Goal: Browse casually: Explore the website without a specific task or goal

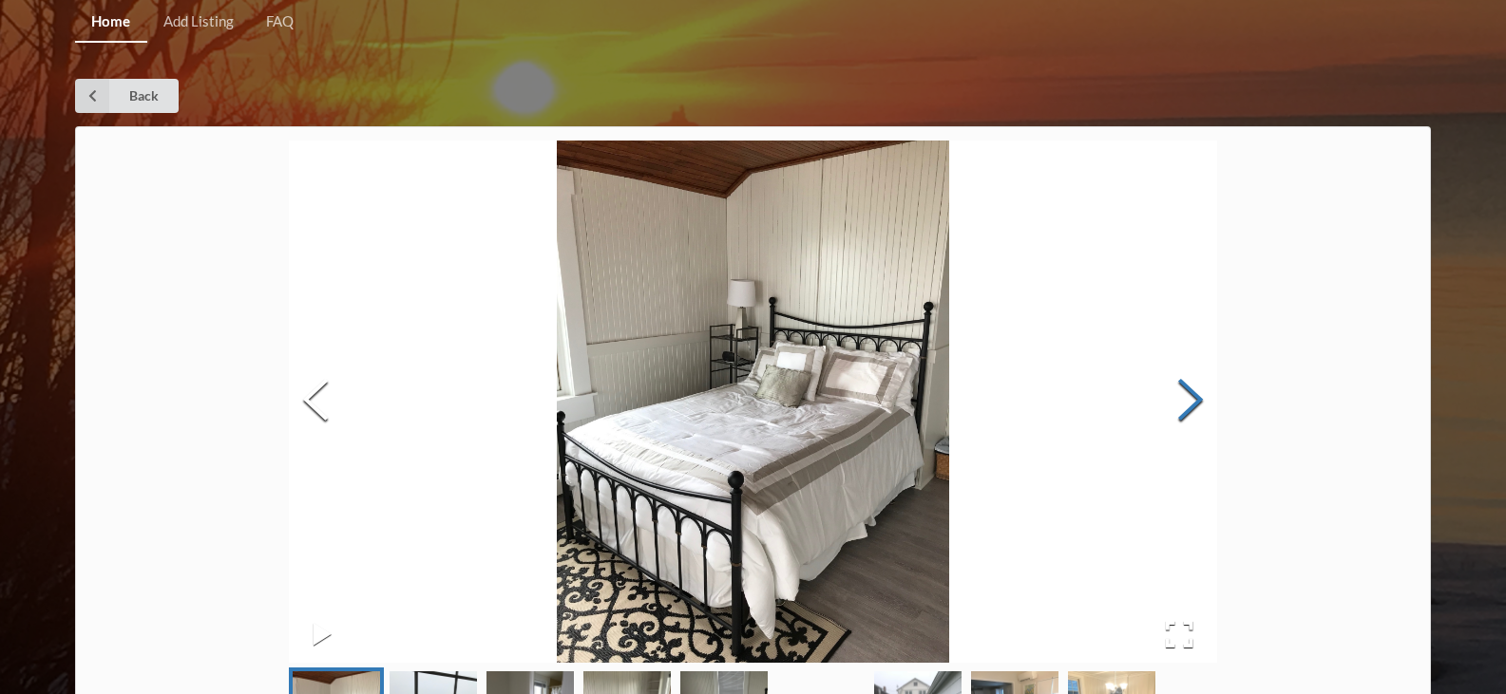
click at [1171, 409] on button "Next Slide" at bounding box center [1190, 402] width 53 height 172
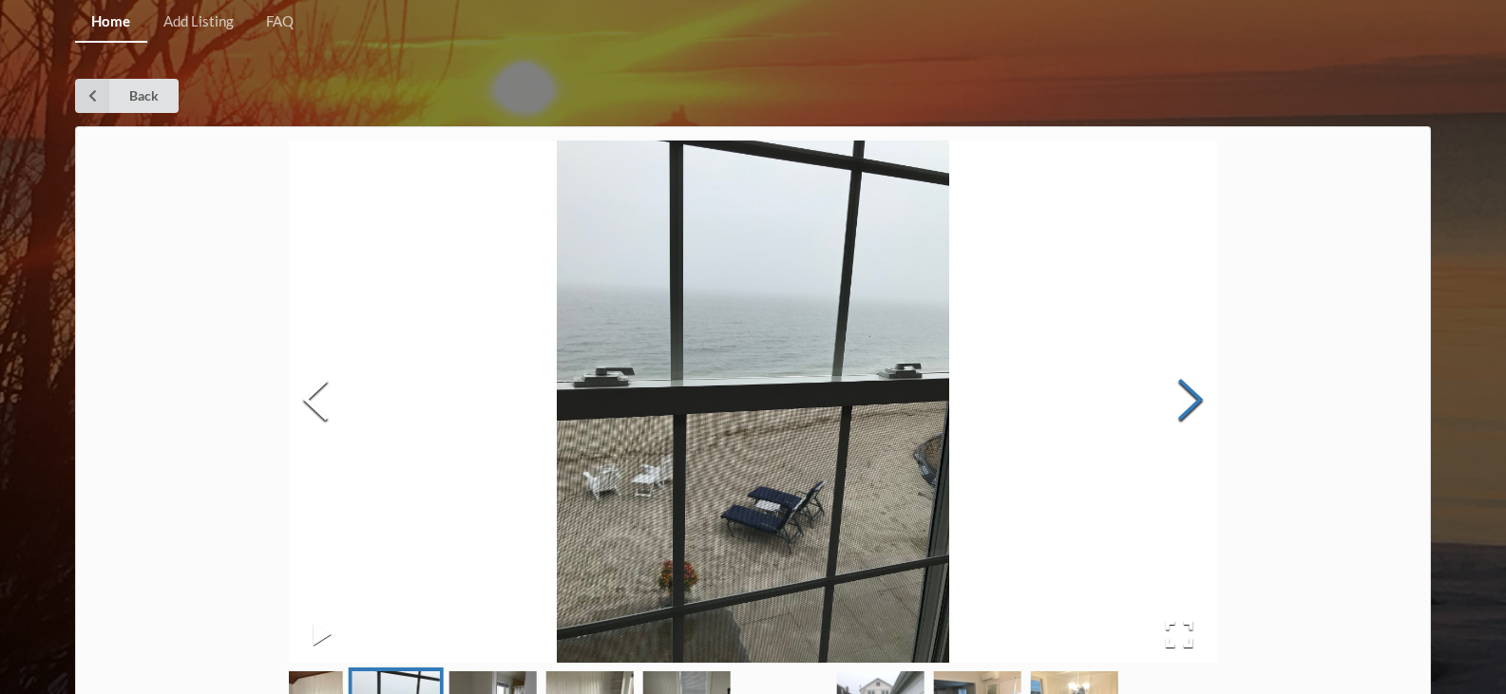
click at [1171, 409] on button "Next Slide" at bounding box center [1190, 402] width 53 height 172
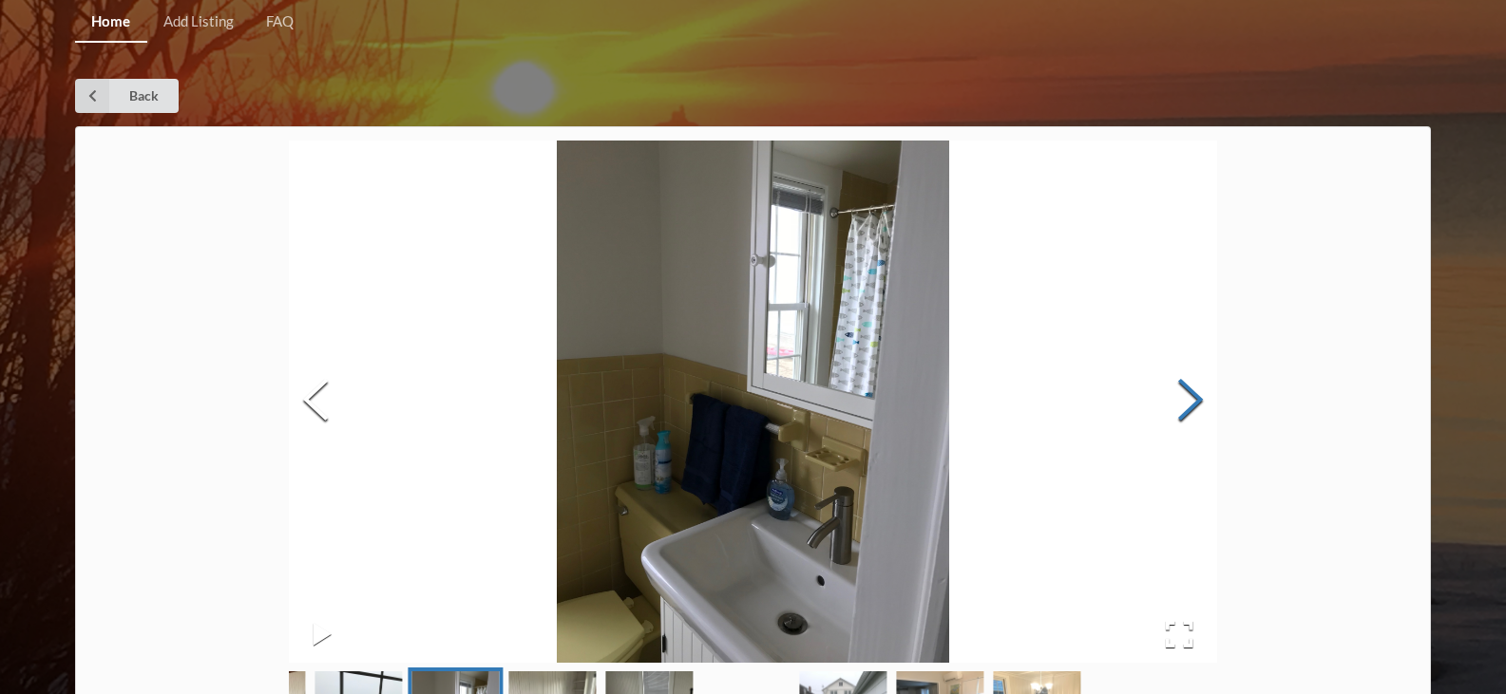
click at [1183, 402] on button "Next Slide" at bounding box center [1190, 402] width 53 height 172
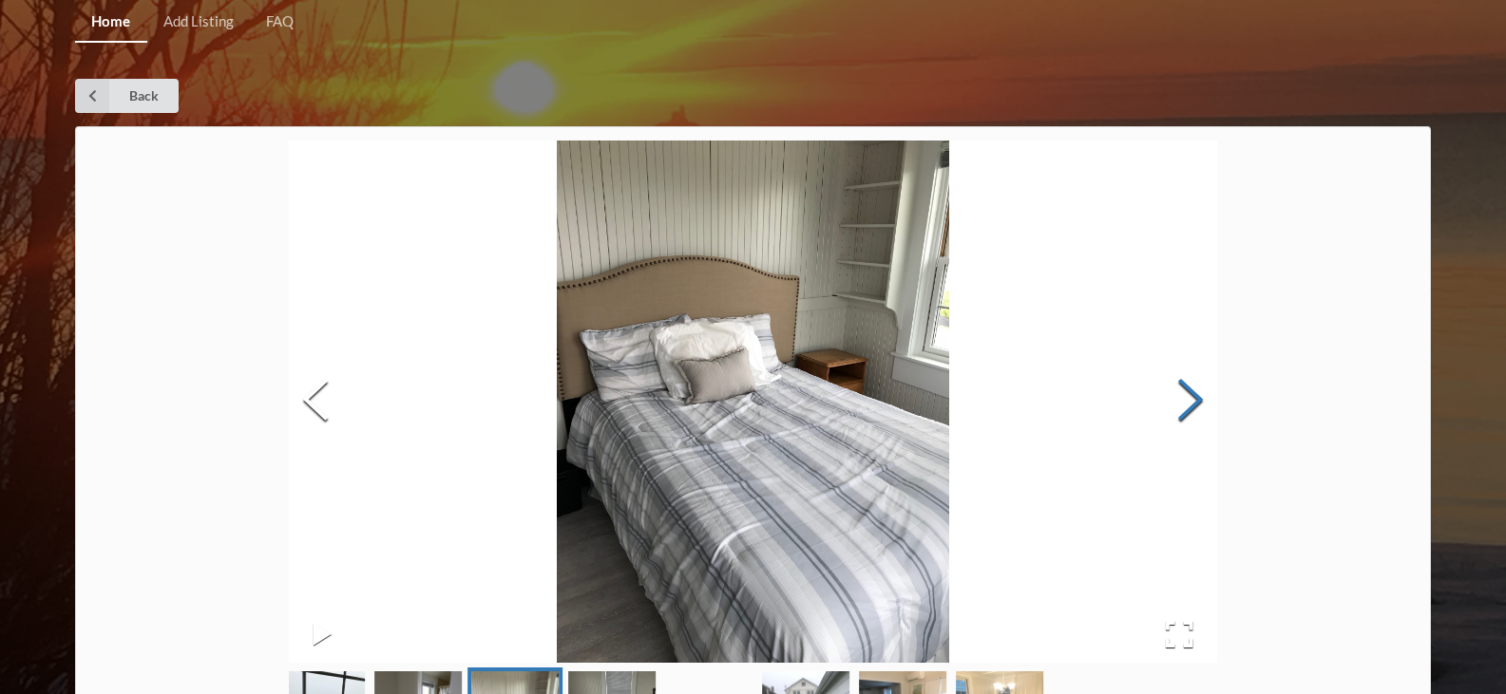
click at [1186, 400] on button "Next Slide" at bounding box center [1190, 402] width 53 height 172
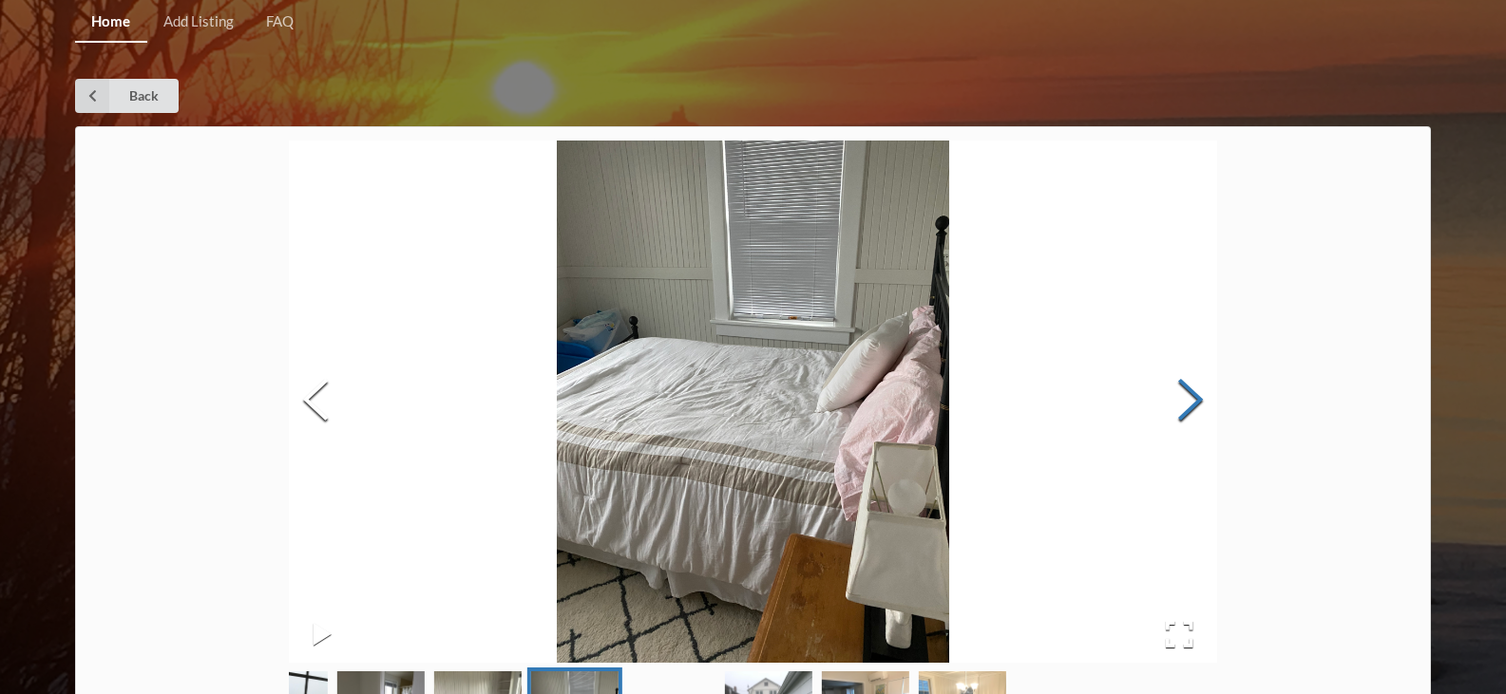
click at [1186, 400] on button "Next Slide" at bounding box center [1190, 402] width 53 height 172
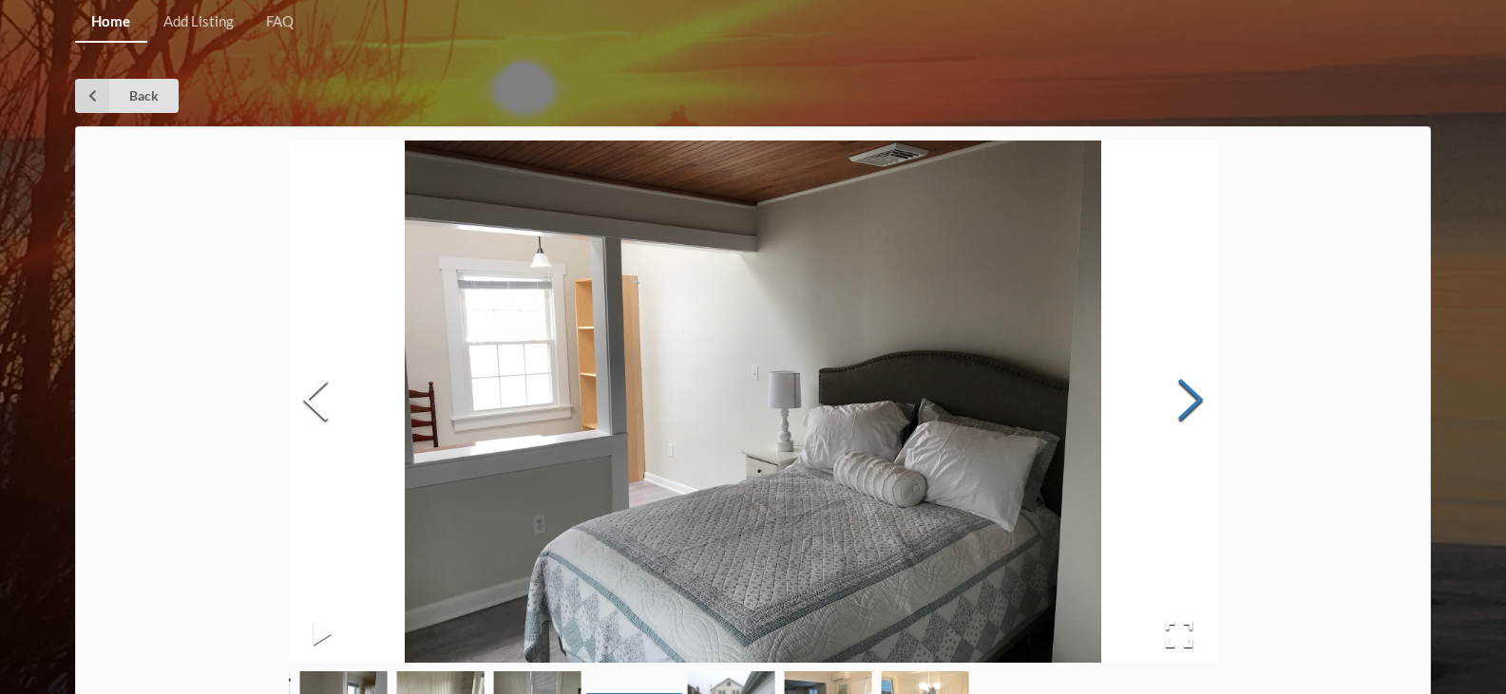
click at [1186, 400] on button "Next Slide" at bounding box center [1190, 402] width 53 height 172
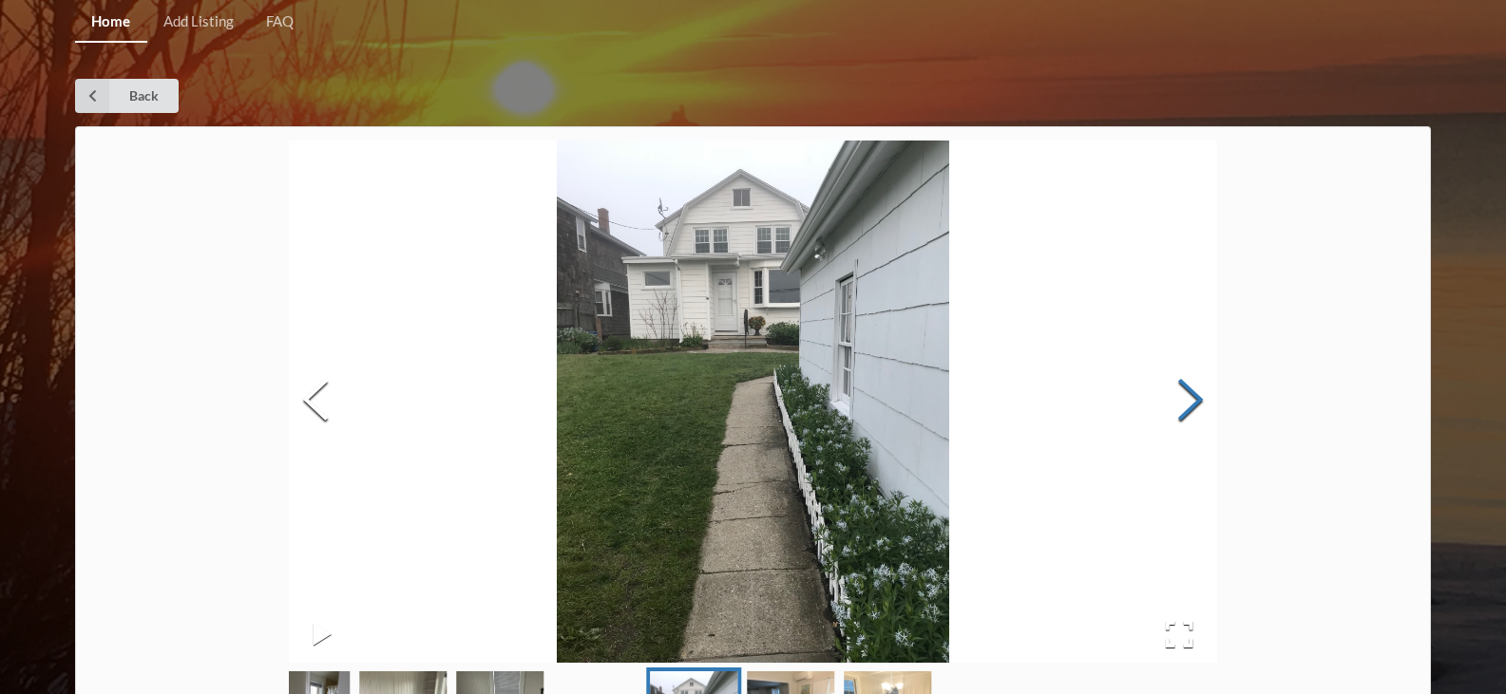
click at [1186, 400] on button "Next Slide" at bounding box center [1190, 402] width 53 height 172
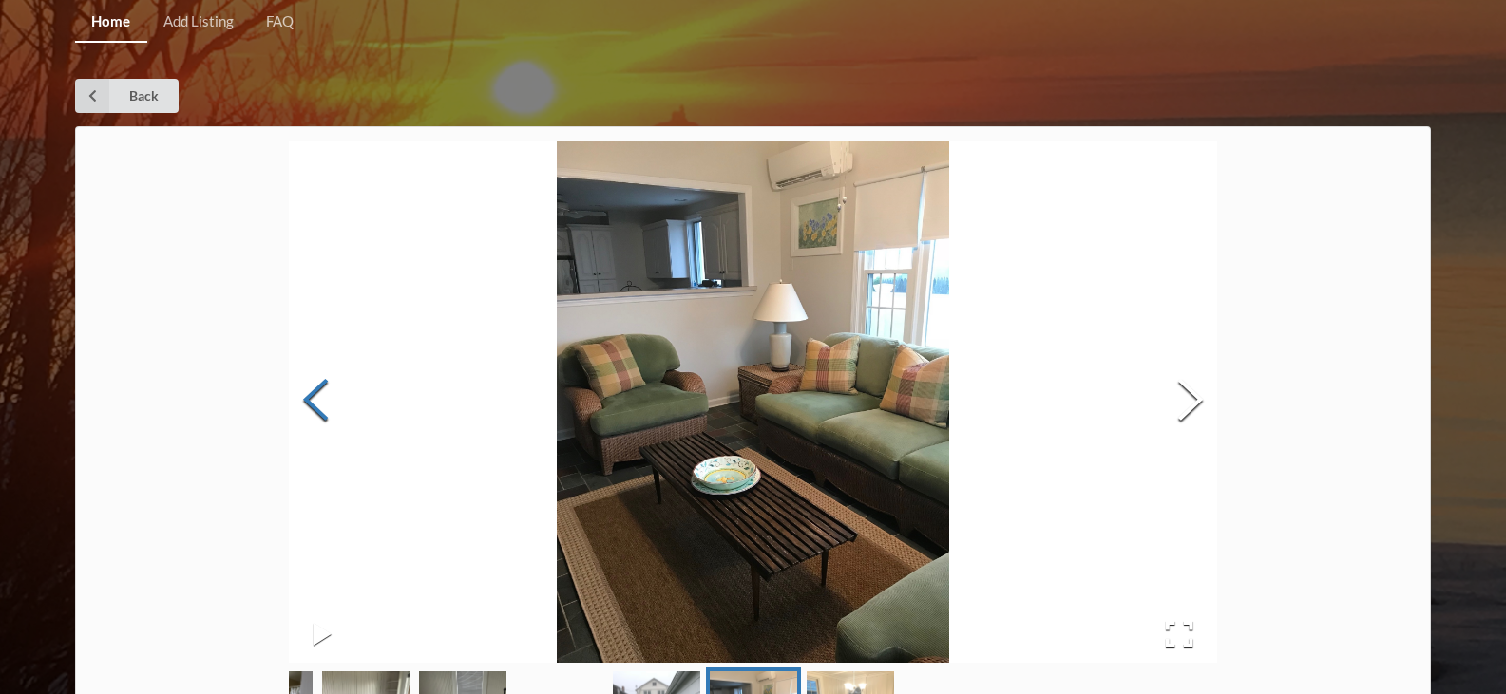
click at [327, 404] on button "Previous Slide" at bounding box center [315, 402] width 53 height 172
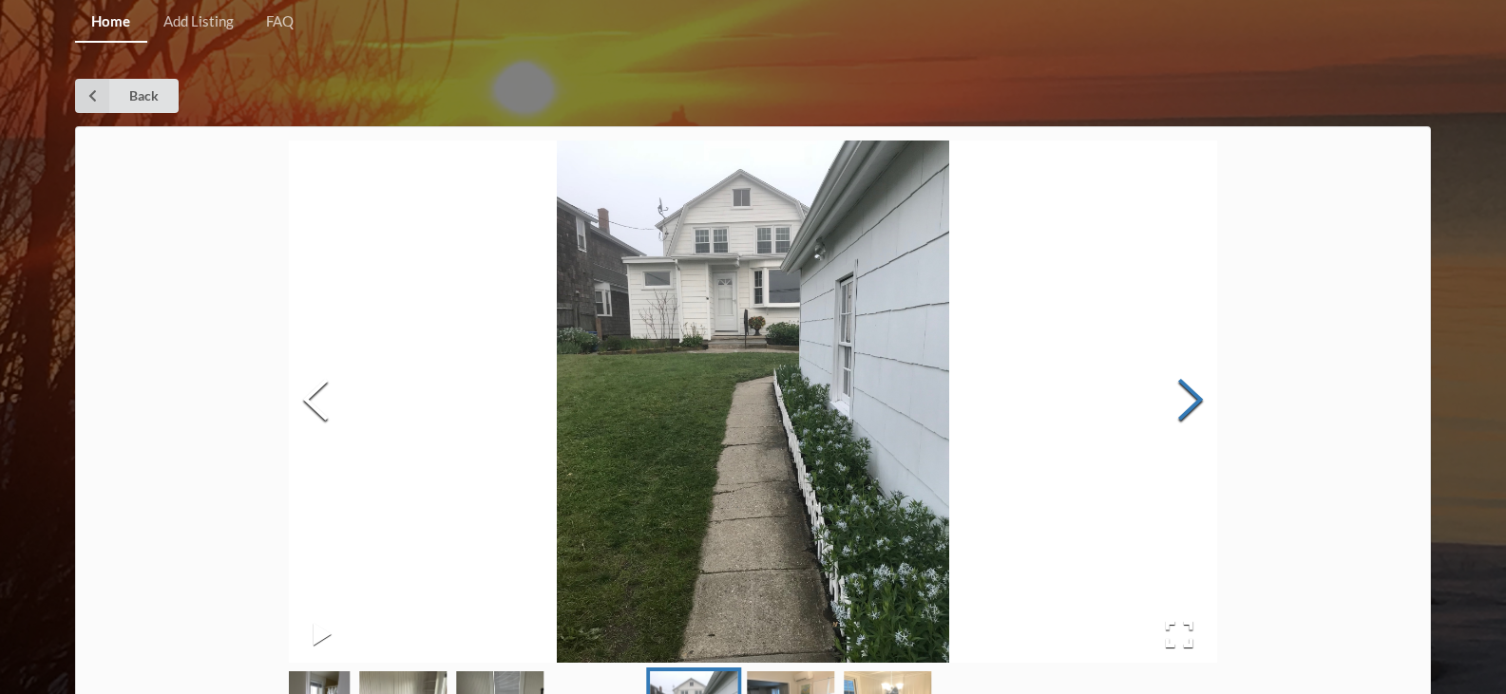
click at [1199, 392] on button "Next Slide" at bounding box center [1190, 402] width 53 height 172
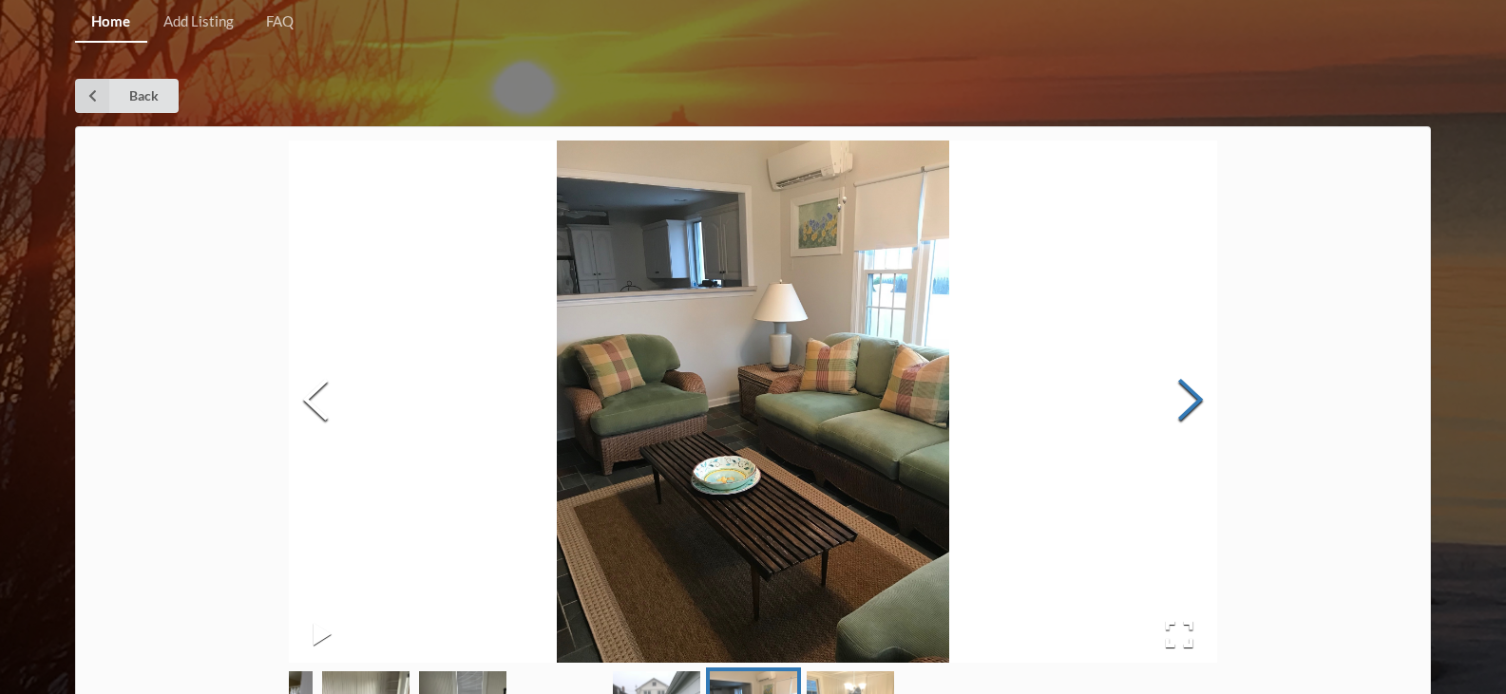
click at [1199, 392] on button "Next Slide" at bounding box center [1190, 402] width 53 height 172
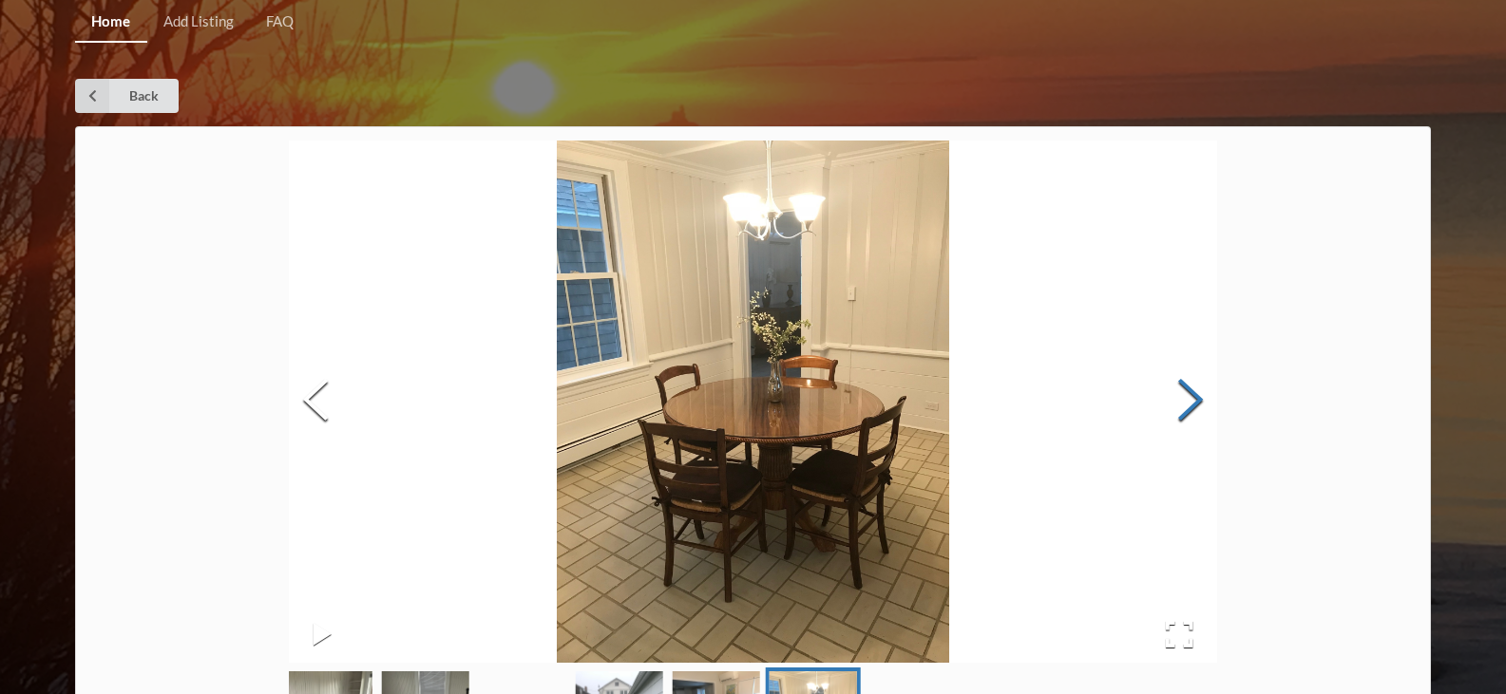
click at [1198, 393] on button "Next Slide" at bounding box center [1190, 402] width 53 height 172
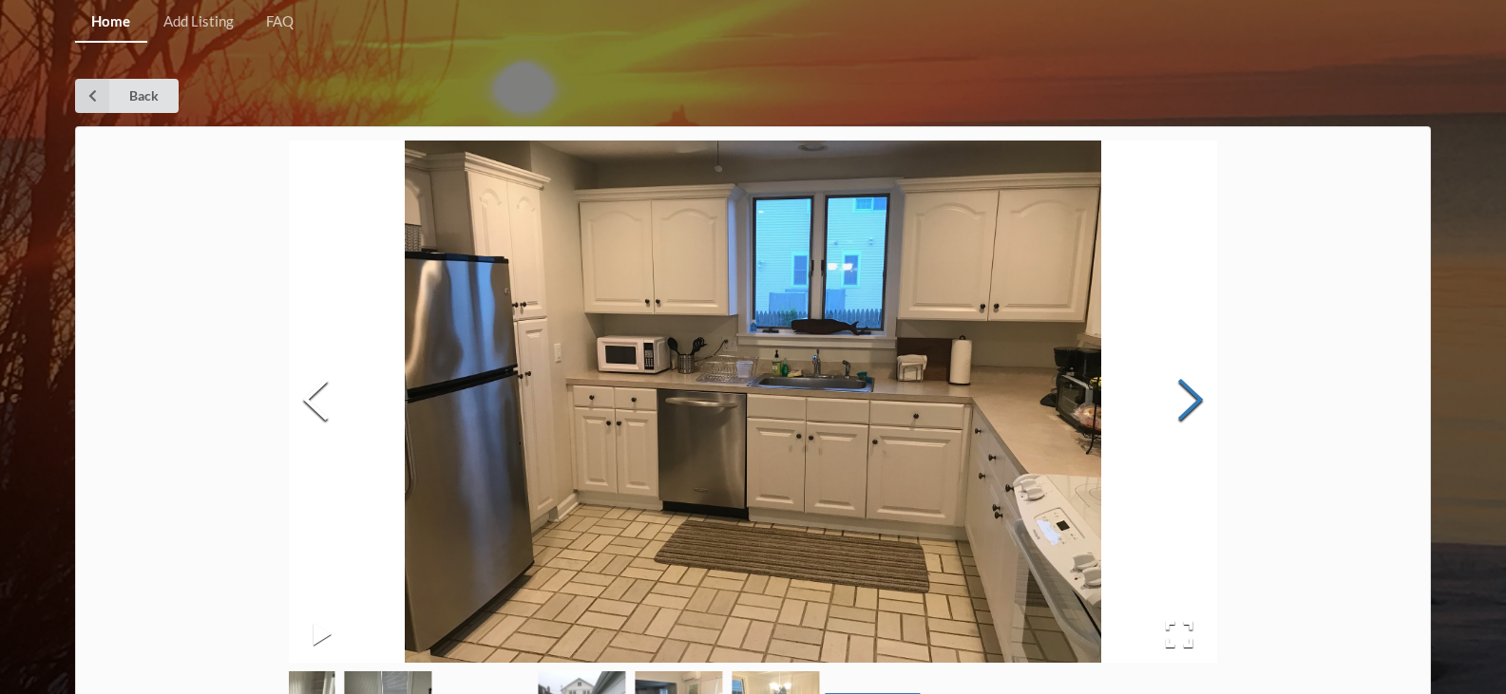
click at [1196, 394] on button "Next Slide" at bounding box center [1190, 402] width 53 height 172
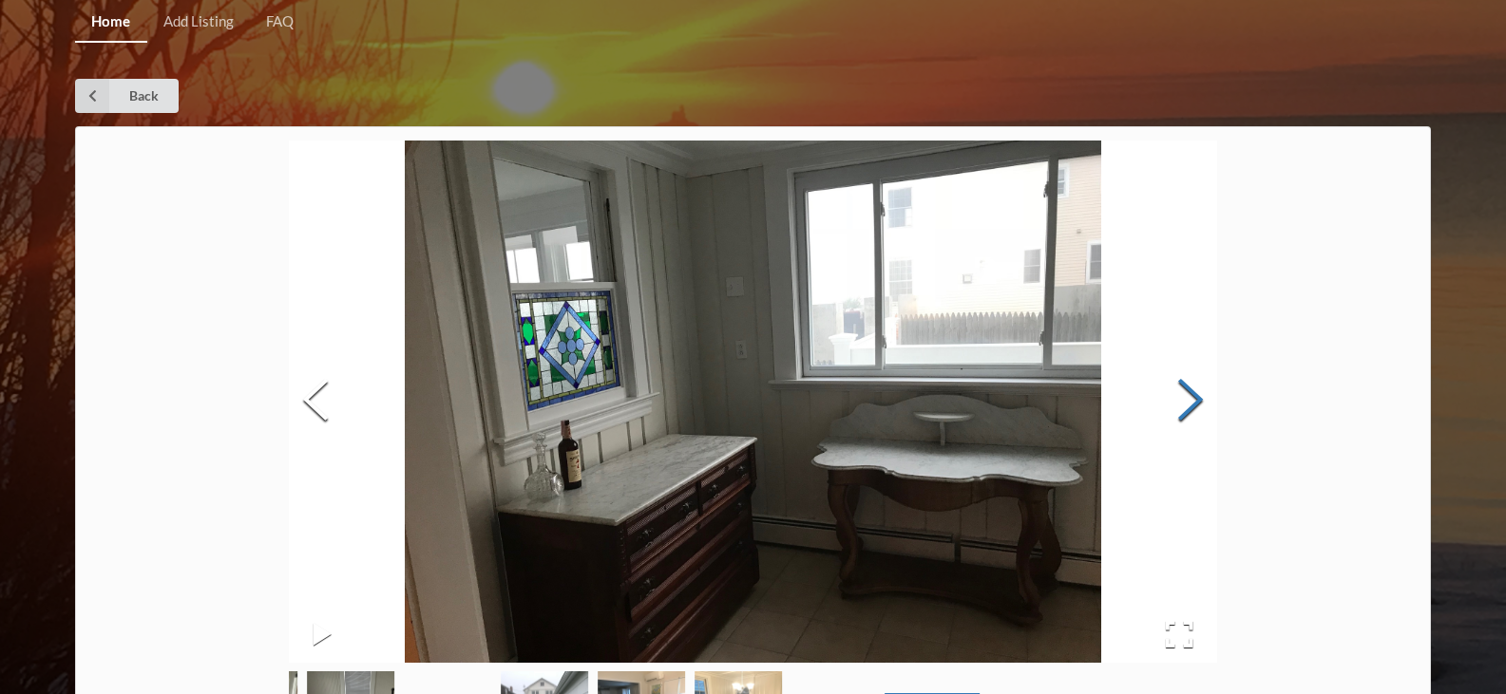
click at [1196, 394] on button "Next Slide" at bounding box center [1190, 402] width 53 height 172
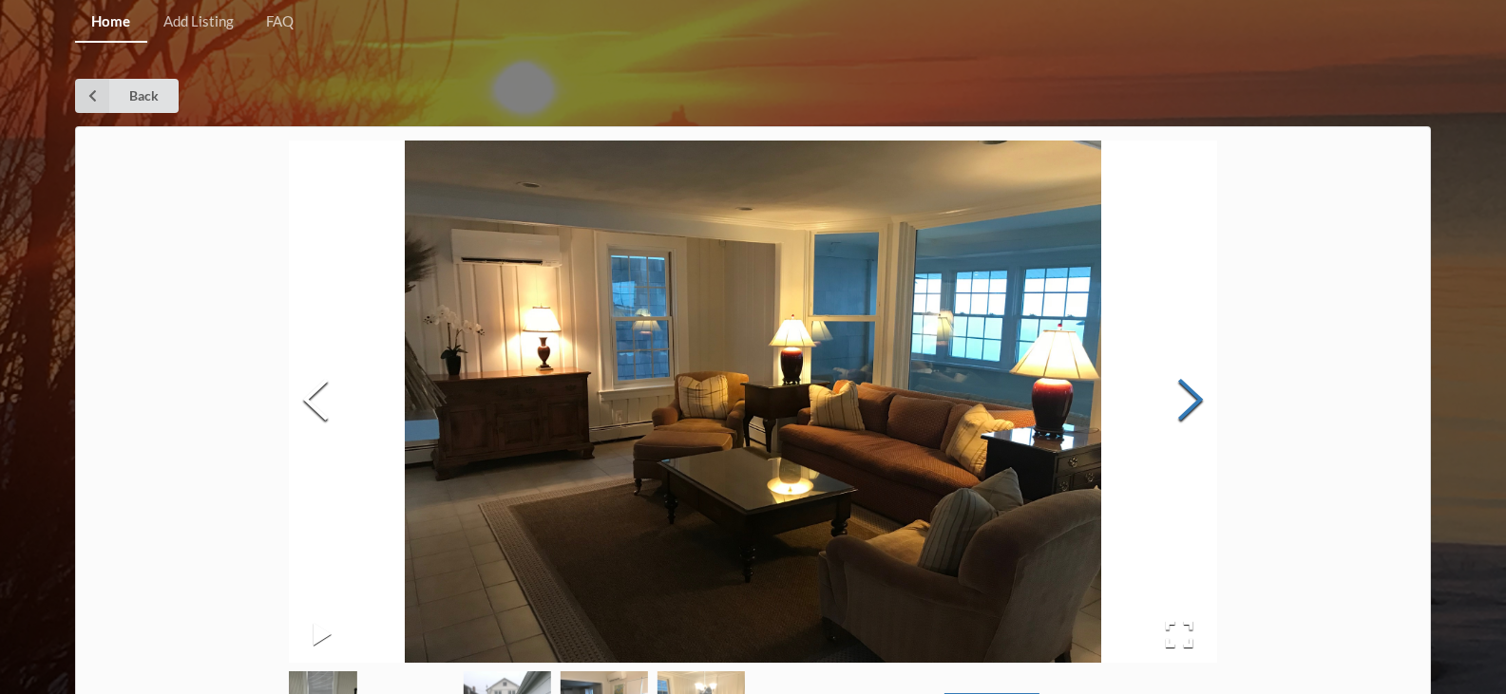
click at [1186, 391] on button "Next Slide" at bounding box center [1190, 402] width 53 height 172
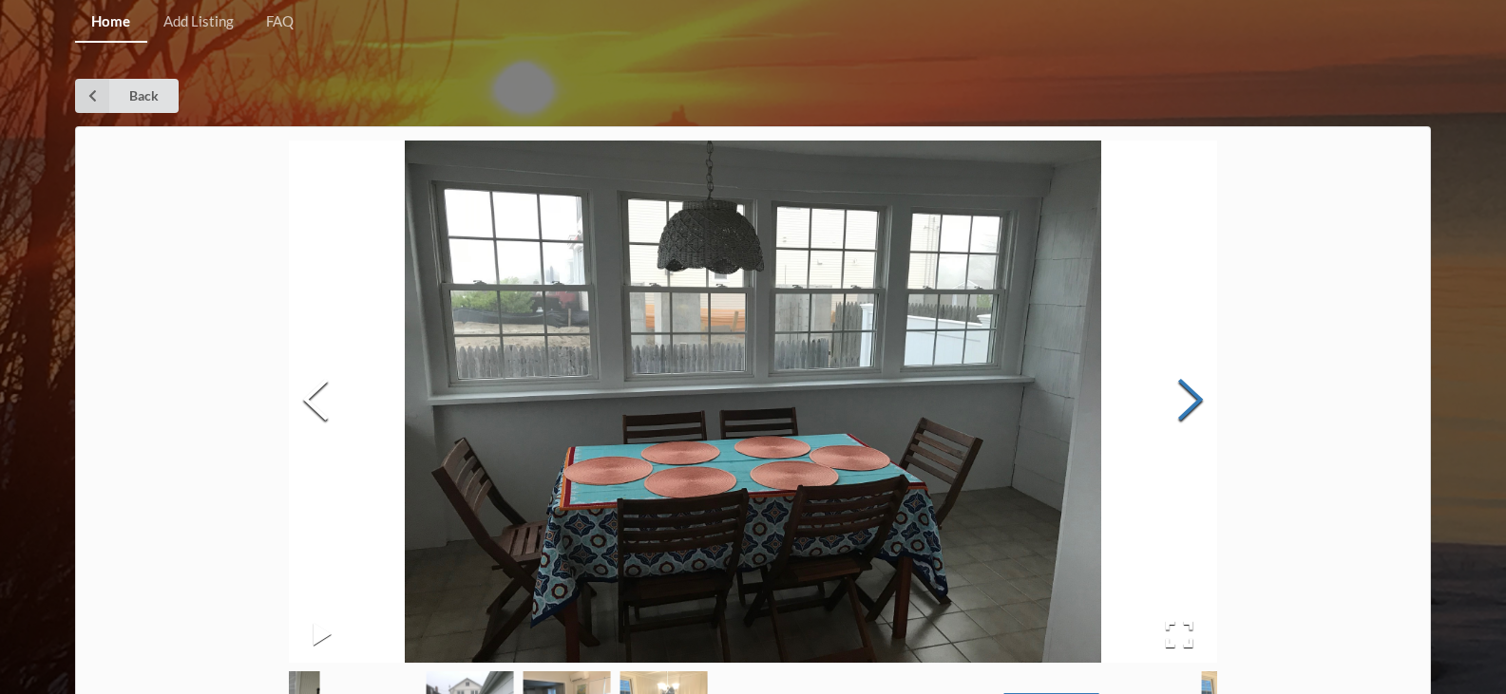
click at [1186, 391] on button "Next Slide" at bounding box center [1190, 402] width 53 height 172
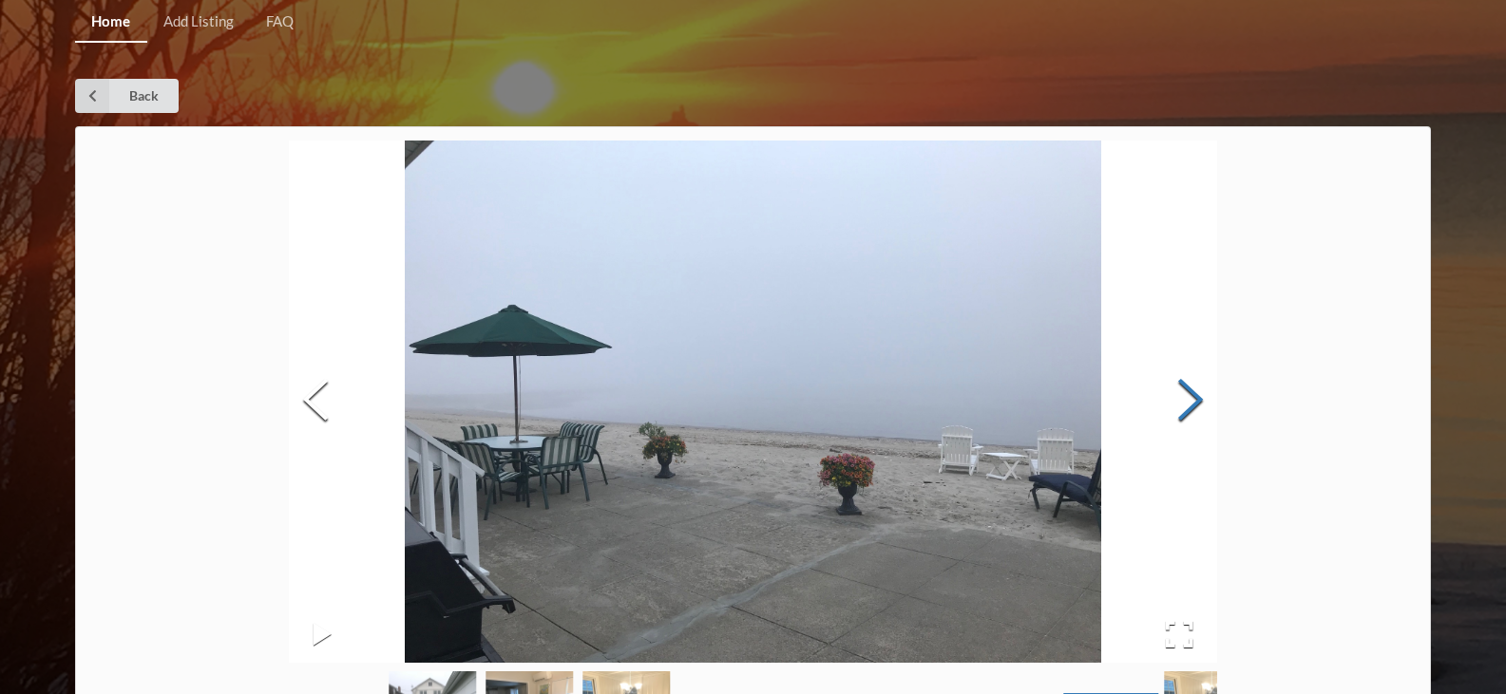
click at [1186, 391] on button "Next Slide" at bounding box center [1190, 402] width 53 height 172
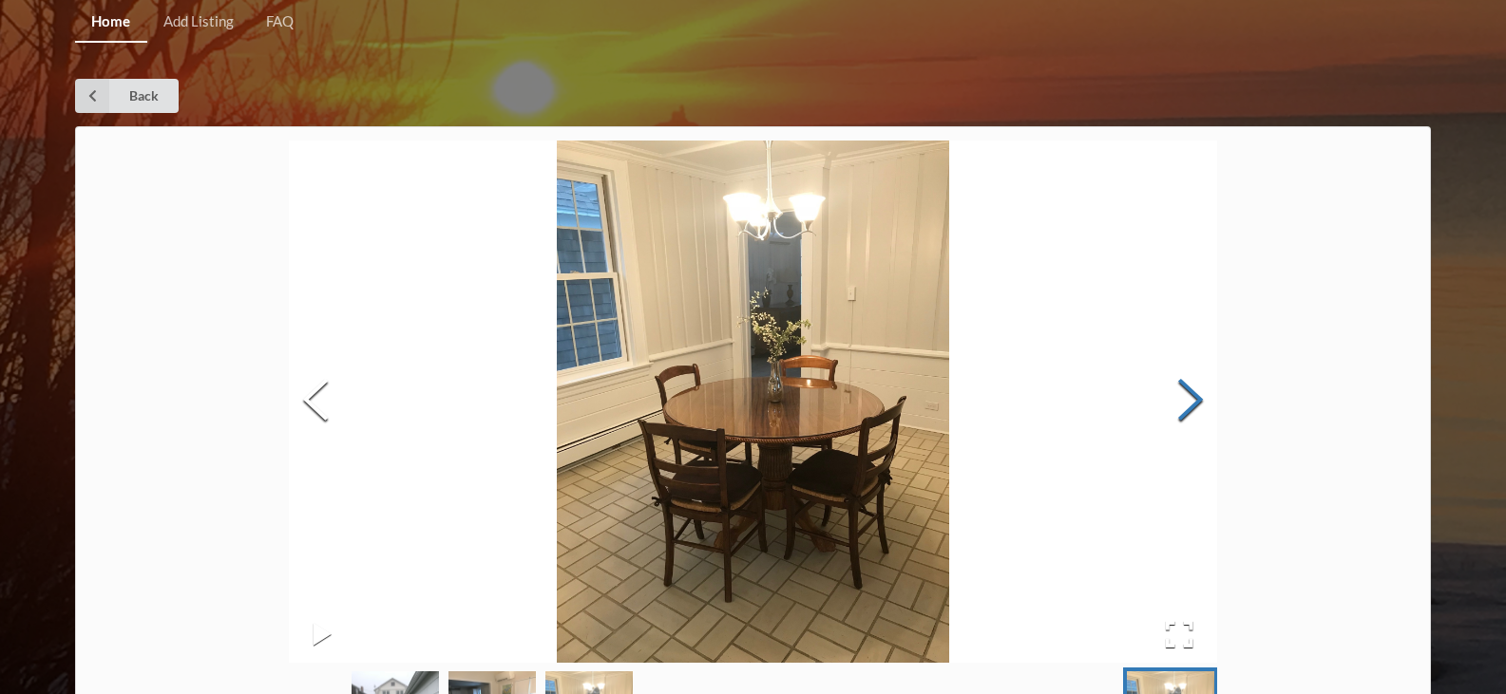
click at [1186, 391] on button "Next Slide" at bounding box center [1190, 402] width 53 height 172
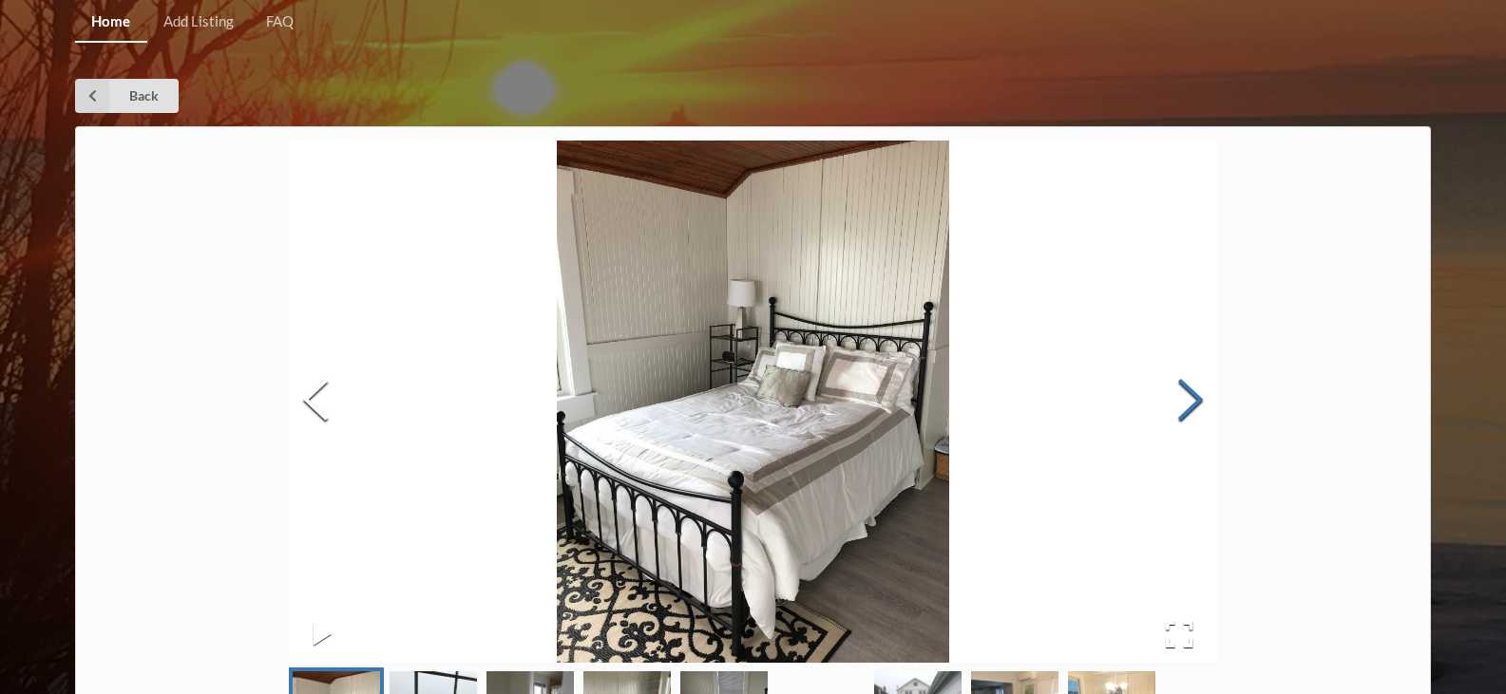
click at [1186, 391] on button "Next Slide" at bounding box center [1190, 402] width 53 height 172
